Goal: Check status: Check status

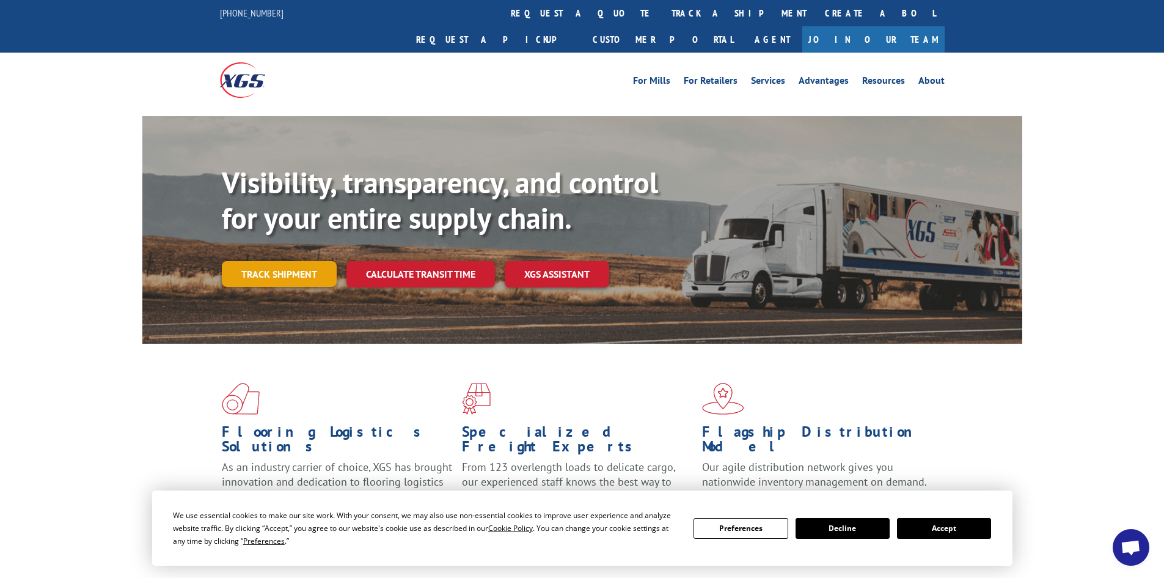
click at [285, 261] on link "Track shipment" at bounding box center [279, 274] width 115 height 26
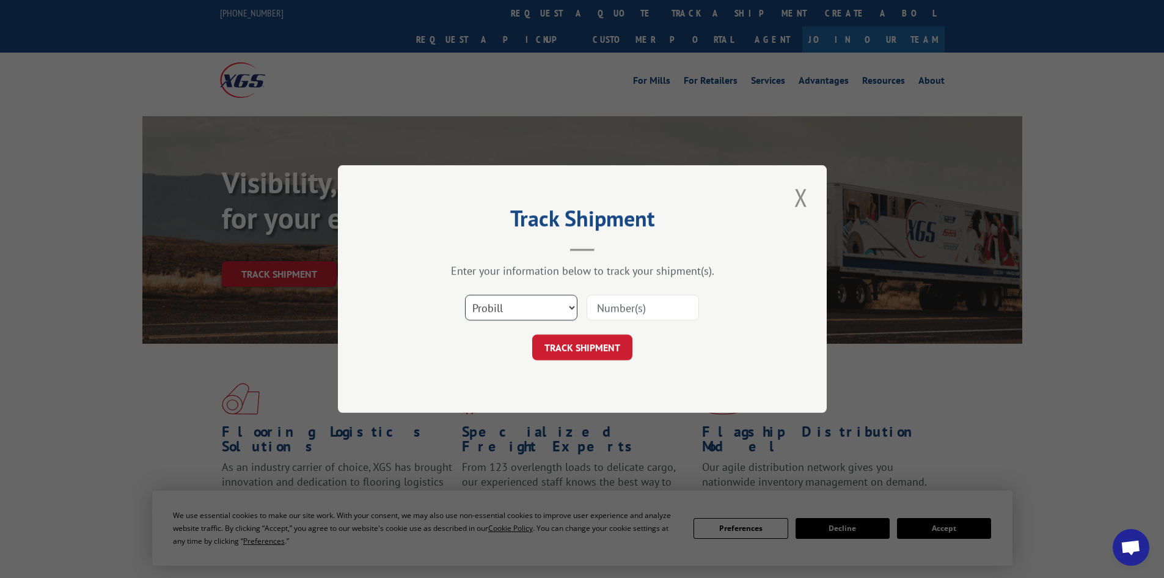
click at [573, 307] on select "Select category... Probill BOL PO" at bounding box center [521, 308] width 112 height 26
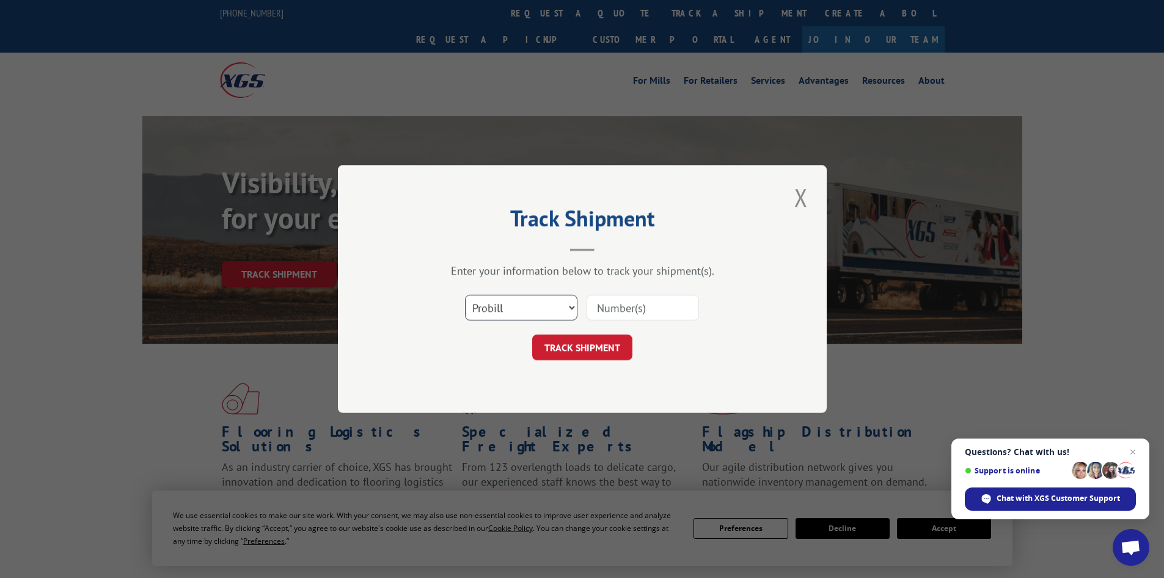
select select "po"
click at [465, 295] on select "Select category... Probill BOL PO" at bounding box center [521, 308] width 112 height 26
click at [678, 309] on input at bounding box center [643, 308] width 112 height 26
paste input "22537847"
type input "22537847"
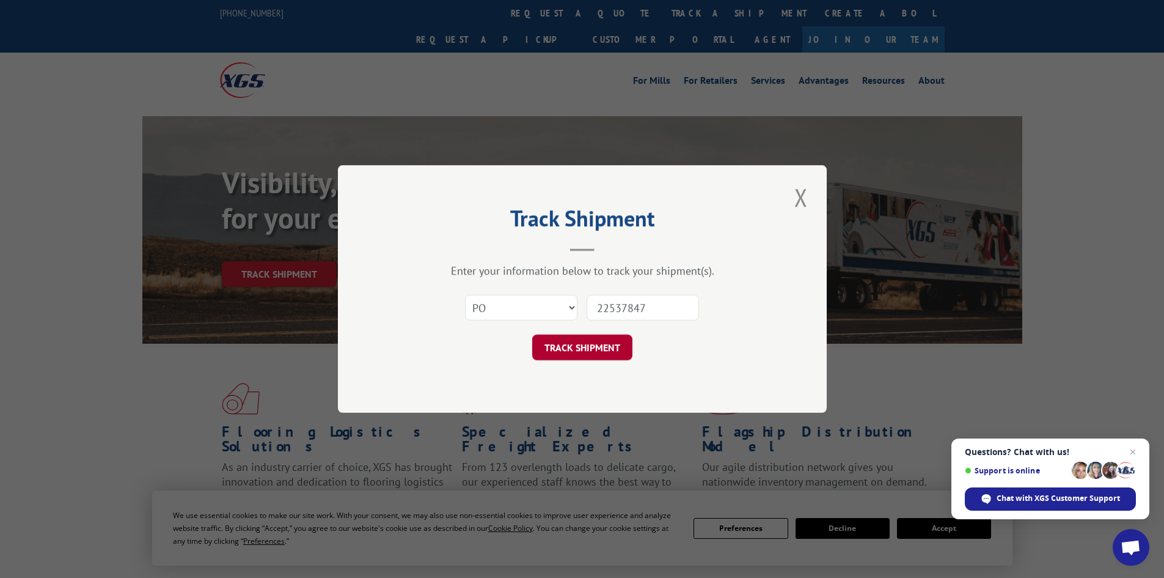
click at [611, 343] on button "TRACK SHIPMENT" at bounding box center [582, 347] width 100 height 26
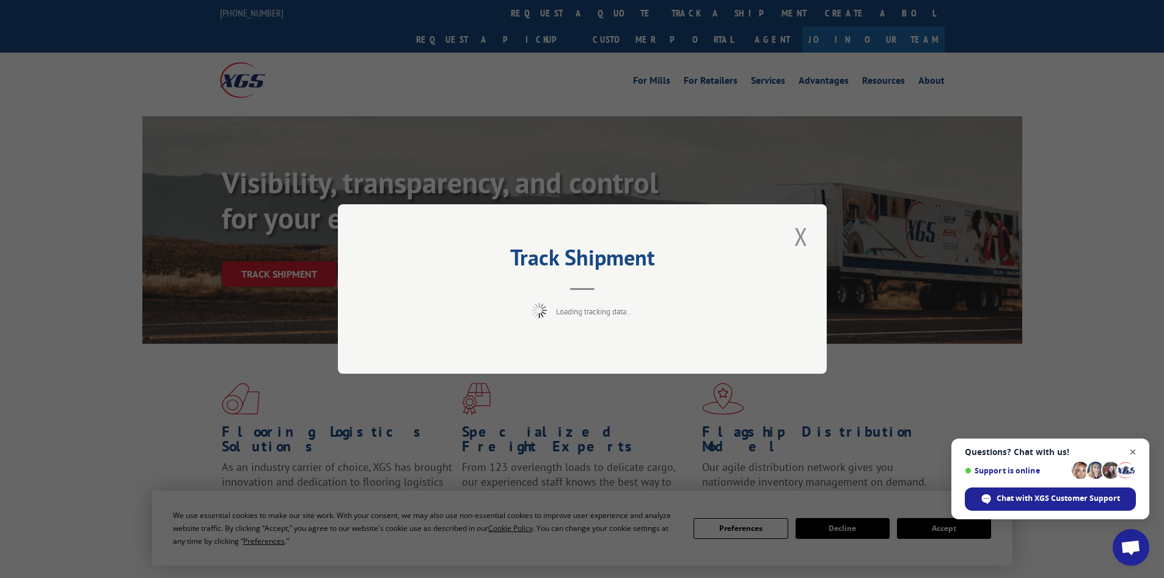
click at [1134, 448] on span "Open chat" at bounding box center [1133, 451] width 15 height 15
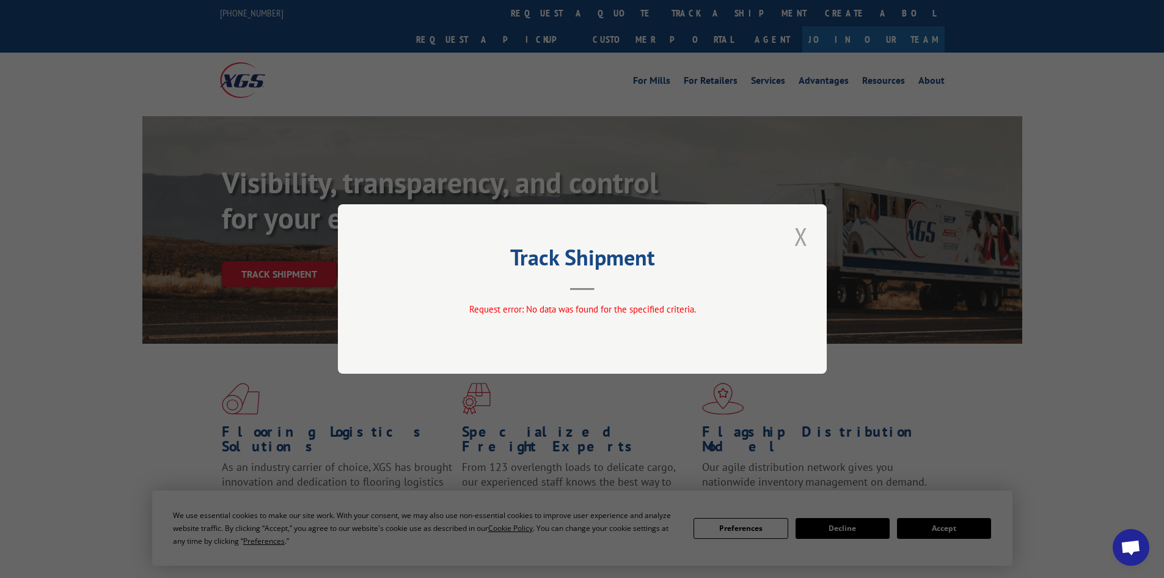
click at [804, 235] on button "Close modal" at bounding box center [801, 236] width 21 height 34
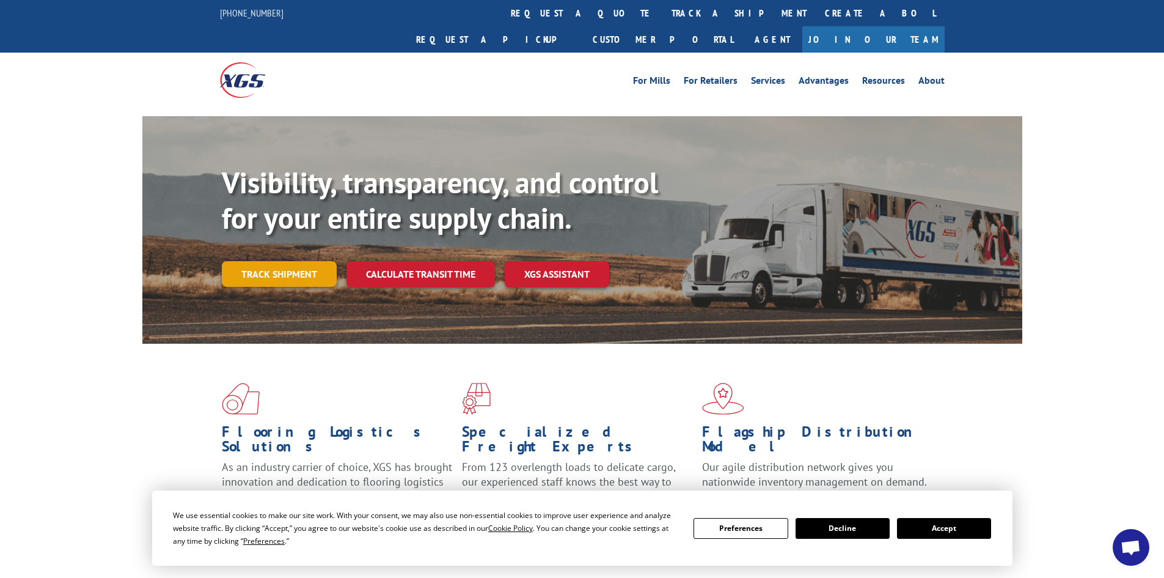
click at [309, 261] on link "Track shipment" at bounding box center [279, 274] width 115 height 26
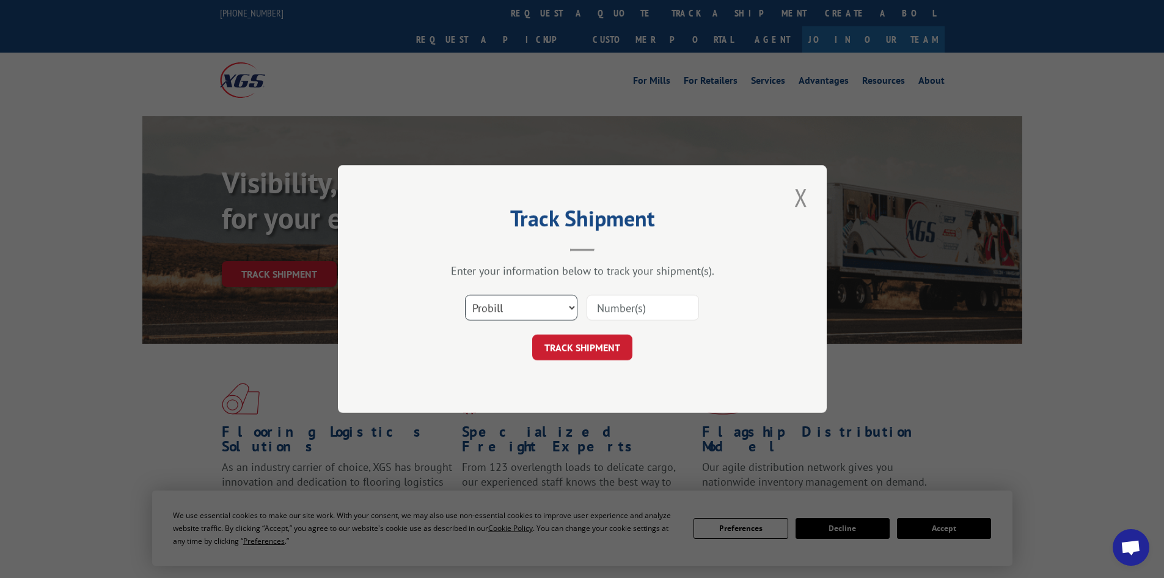
click at [568, 309] on select "Select category... Probill BOL PO" at bounding box center [521, 308] width 112 height 26
select select "po"
click at [465, 295] on select "Select category... Probill BOL PO" at bounding box center [521, 308] width 112 height 26
click at [637, 310] on input at bounding box center [643, 308] width 112 height 26
paste input "22537846"
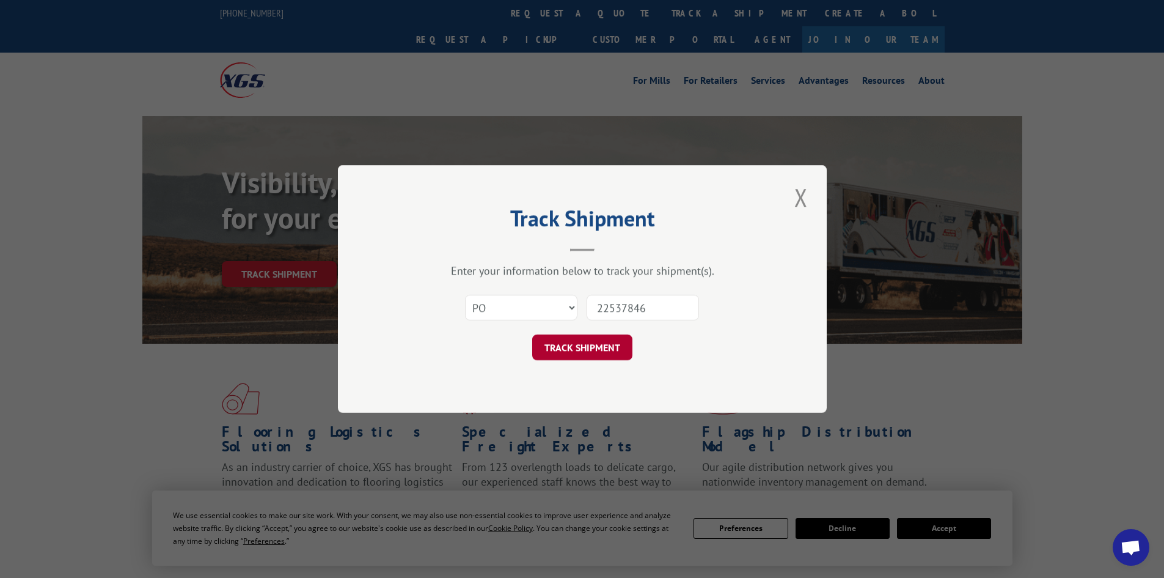
type input "22537846"
click at [562, 347] on button "TRACK SHIPMENT" at bounding box center [582, 347] width 100 height 26
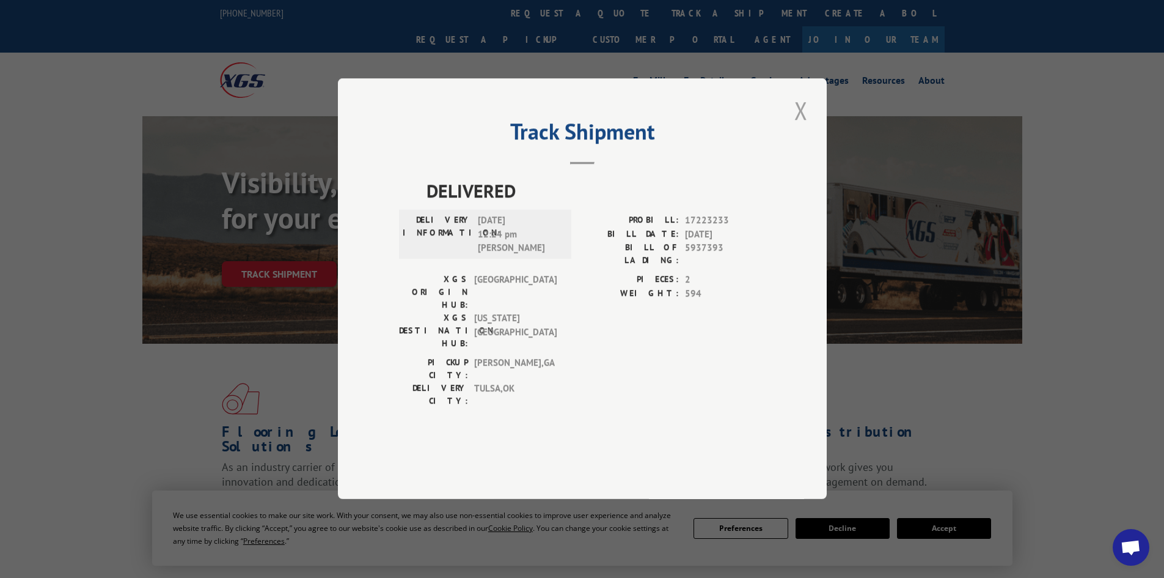
click at [804, 127] on button "Close modal" at bounding box center [801, 111] width 21 height 34
